Goal: Task Accomplishment & Management: Manage account settings

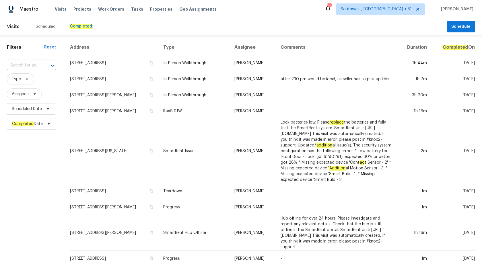
click at [16, 67] on input "text" at bounding box center [23, 65] width 33 height 9
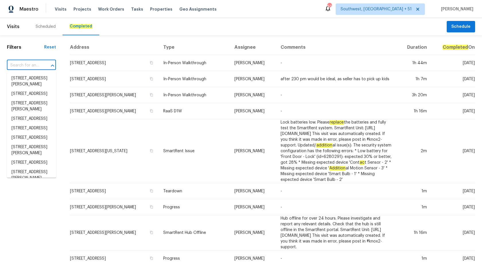
paste input "[STREET_ADDRESS]"
type input "[STREET_ADDRESS]"
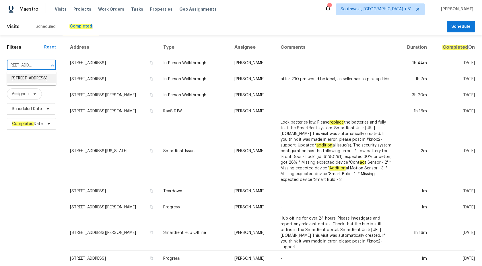
click at [34, 83] on li "[STREET_ADDRESS]" at bounding box center [31, 78] width 49 height 9
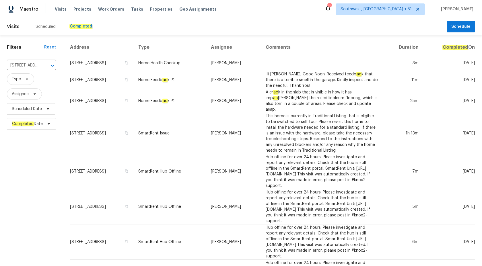
click at [173, 101] on td "Home Feedb ac k P1" at bounding box center [170, 101] width 73 height 24
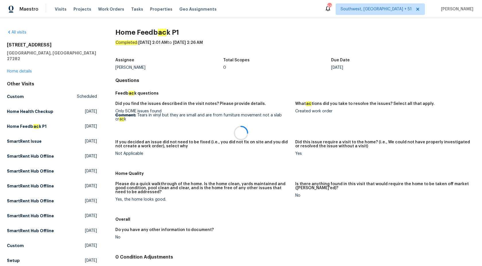
click at [21, 67] on div at bounding box center [241, 133] width 482 height 266
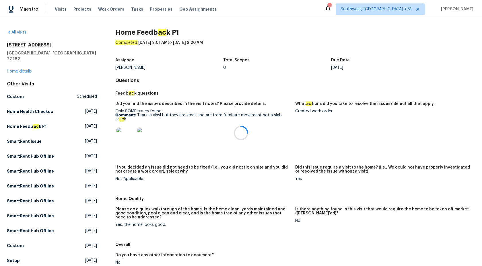
click at [21, 65] on div at bounding box center [241, 133] width 482 height 266
click at [21, 69] on link "Home details" at bounding box center [19, 71] width 25 height 4
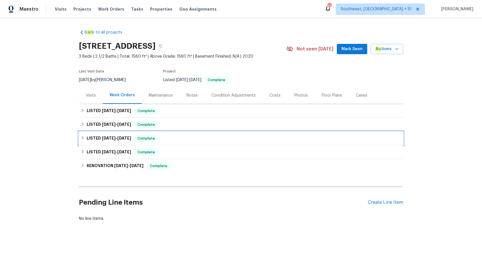
click at [147, 139] on span "Complete" at bounding box center [146, 139] width 22 height 6
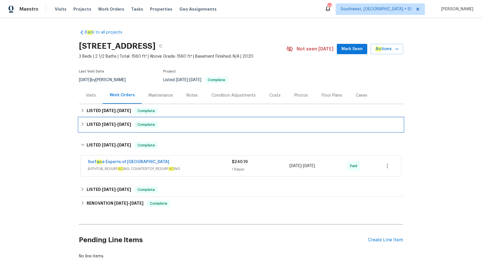
click at [154, 124] on span "Complete" at bounding box center [146, 125] width 22 height 6
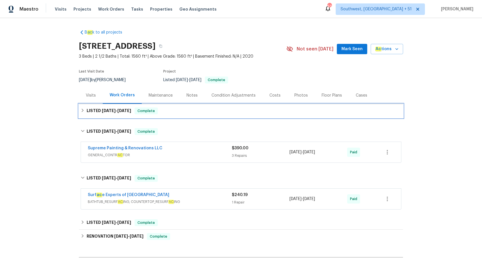
click at [153, 111] on span "Complete" at bounding box center [146, 111] width 22 height 6
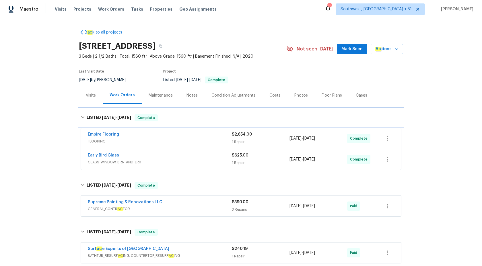
scroll to position [119, 0]
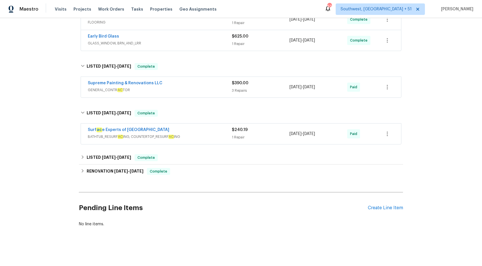
click at [239, 139] on div "1 Repair" at bounding box center [261, 138] width 58 height 6
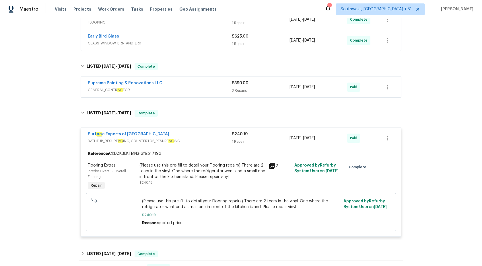
click at [228, 92] on span "GENERAL_CONTR AC TOR" at bounding box center [160, 90] width 144 height 6
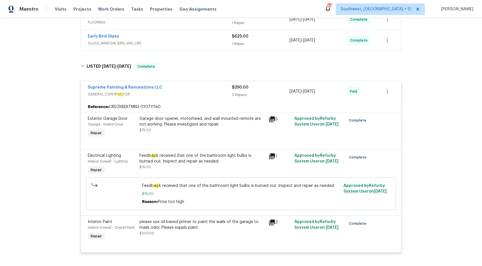
click at [233, 43] on div "1 Repair" at bounding box center [261, 44] width 58 height 6
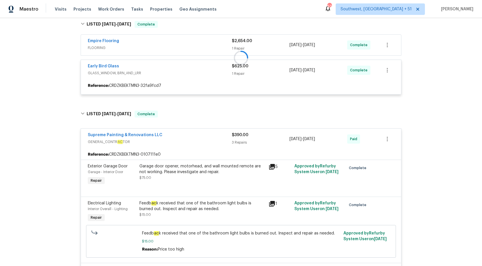
scroll to position [93, 0]
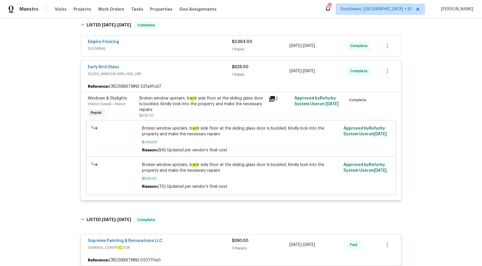
click at [233, 43] on span "$2,654.00" at bounding box center [242, 42] width 20 height 4
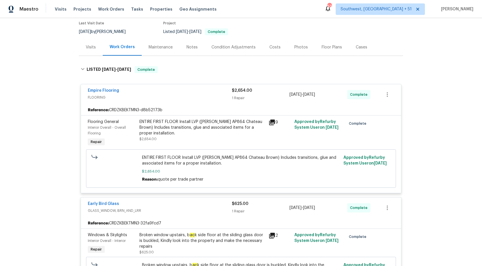
scroll to position [0, 0]
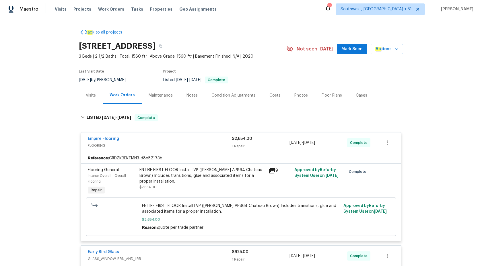
click at [230, 144] on span "FLOORING" at bounding box center [160, 146] width 144 height 6
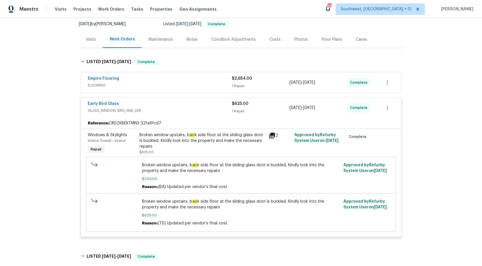
scroll to position [61, 0]
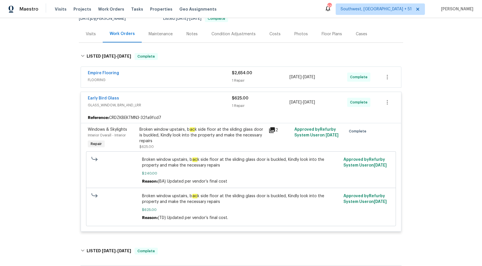
click at [229, 100] on div "Early Bird Glass" at bounding box center [160, 99] width 144 height 7
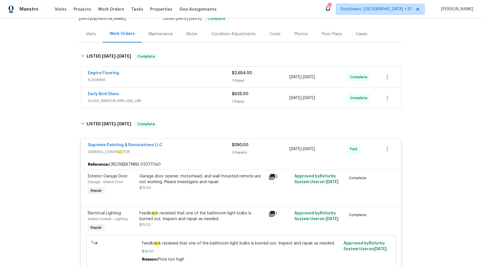
click at [222, 152] on span "GENERAL_CONTR AC TOR" at bounding box center [160, 152] width 144 height 6
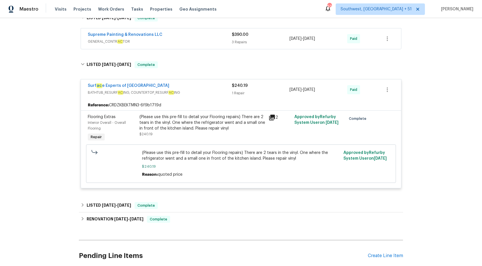
click at [240, 91] on div "1 Repair" at bounding box center [261, 93] width 58 height 6
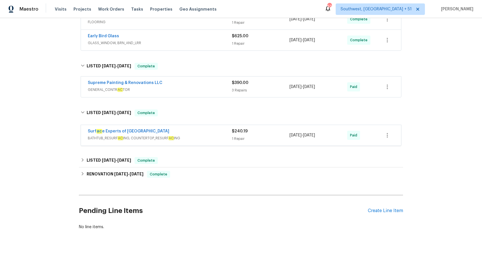
scroll to position [119, 0]
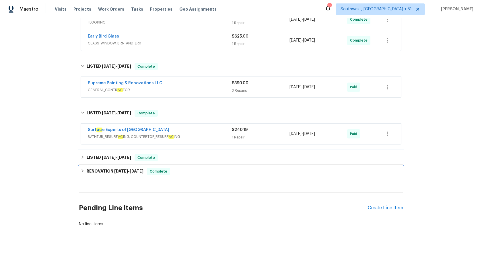
click at [150, 156] on span "Complete" at bounding box center [146, 158] width 22 height 6
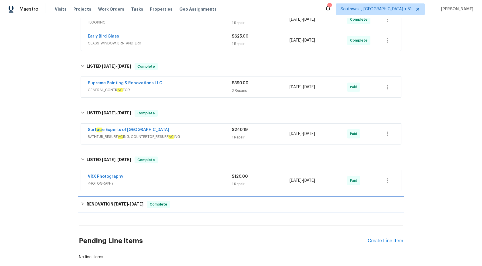
click at [162, 201] on div "Complete" at bounding box center [158, 204] width 23 height 7
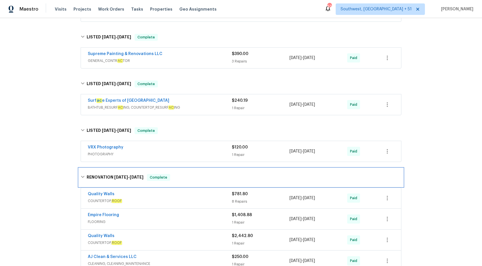
scroll to position [207, 0]
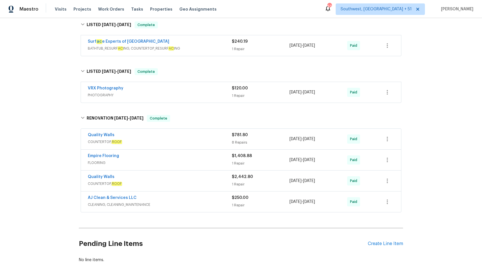
click at [208, 161] on span "FLOORING" at bounding box center [160, 163] width 144 height 6
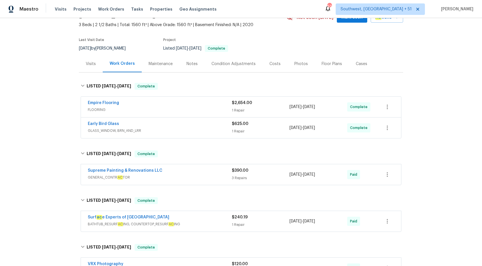
scroll to position [0, 0]
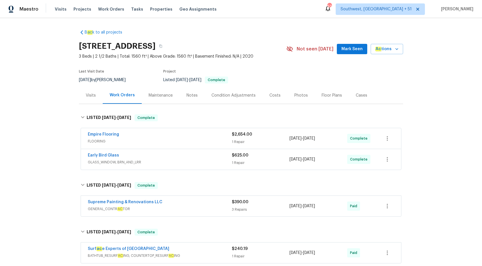
click at [210, 136] on div "Empire Flooring" at bounding box center [160, 135] width 144 height 7
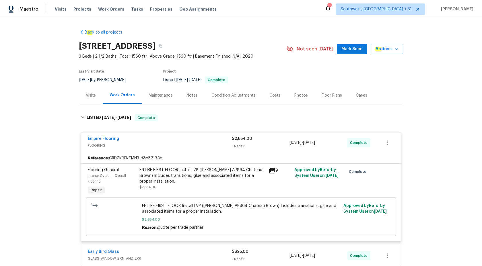
click at [242, 133] on div "Empire Flooring FLOORING $2,654.00 1 Repair 9/10/2025 - 9/20/2025 Complete" at bounding box center [241, 143] width 320 height 21
click at [240, 139] on span "$2,654.00" at bounding box center [242, 139] width 20 height 4
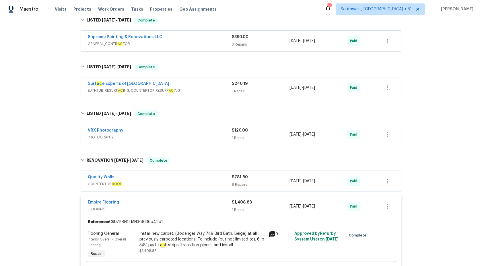
scroll to position [214, 0]
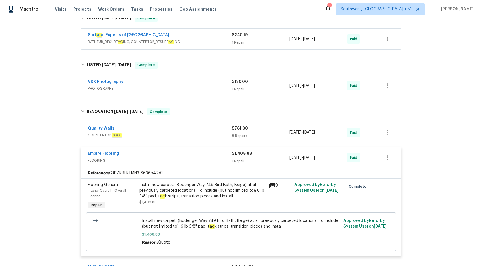
click at [237, 160] on div "1 Repair" at bounding box center [261, 161] width 58 height 6
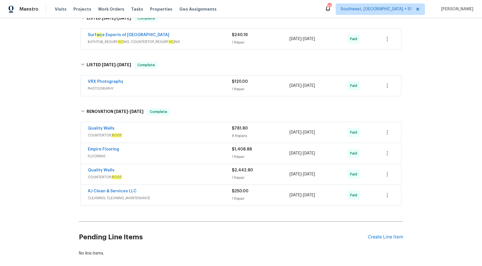
click at [216, 90] on span "PHOTOGRAPHY" at bounding box center [160, 89] width 144 height 6
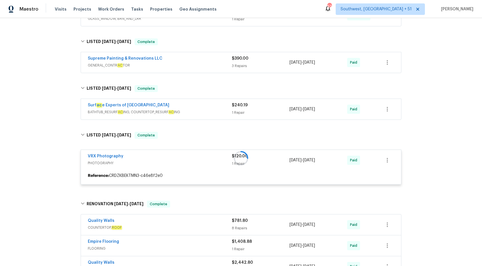
scroll to position [137, 0]
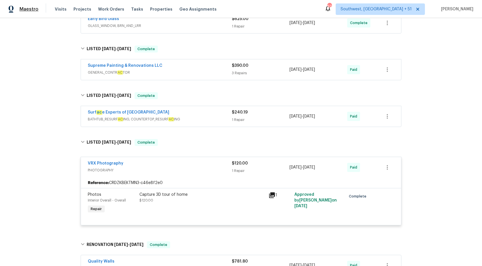
click at [30, 12] on span "Maestro" at bounding box center [29, 9] width 19 height 6
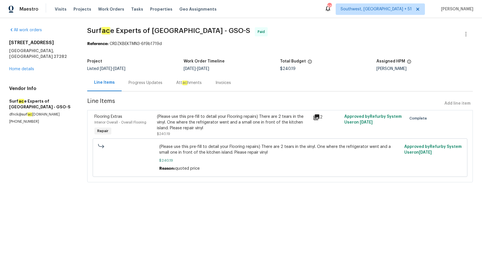
click at [130, 78] on div "Progress Updates" at bounding box center [146, 82] width 48 height 17
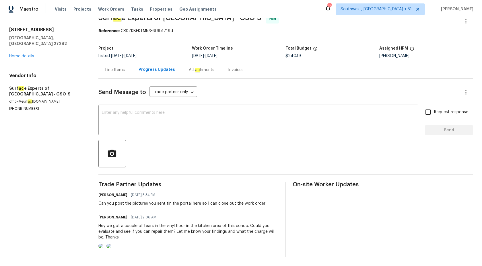
scroll to position [37, 0]
click at [235, 67] on div "Invoices" at bounding box center [235, 70] width 15 height 6
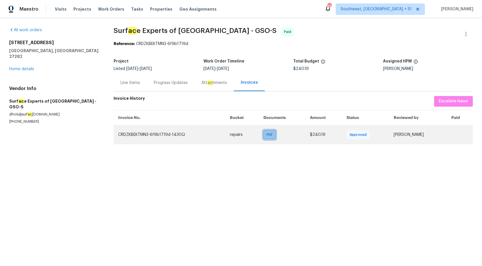
click at [267, 136] on span "PDF" at bounding box center [271, 135] width 8 height 6
